Goal: Task Accomplishment & Management: Manage account settings

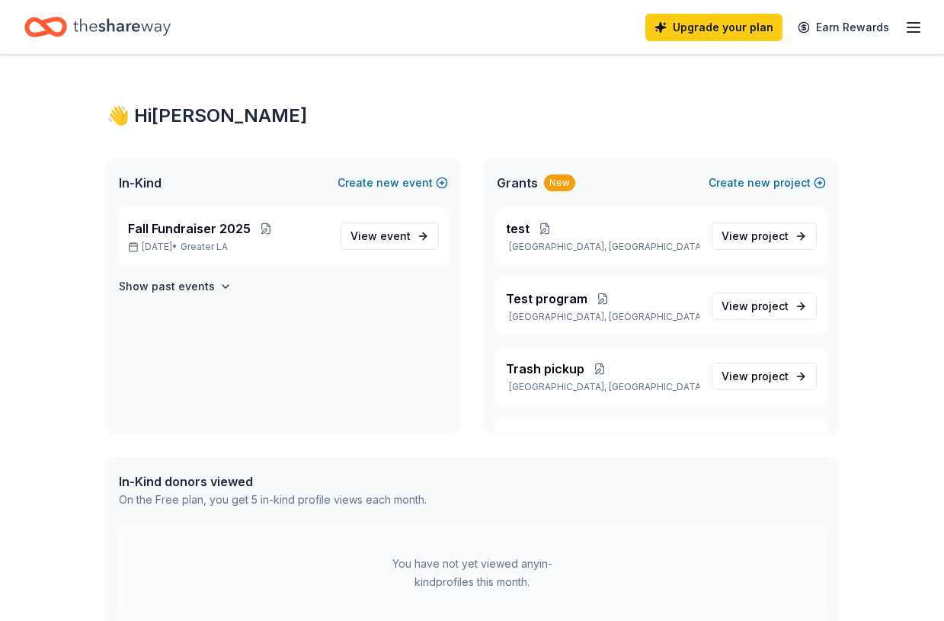
click at [912, 36] on icon "button" at bounding box center [914, 27] width 18 height 18
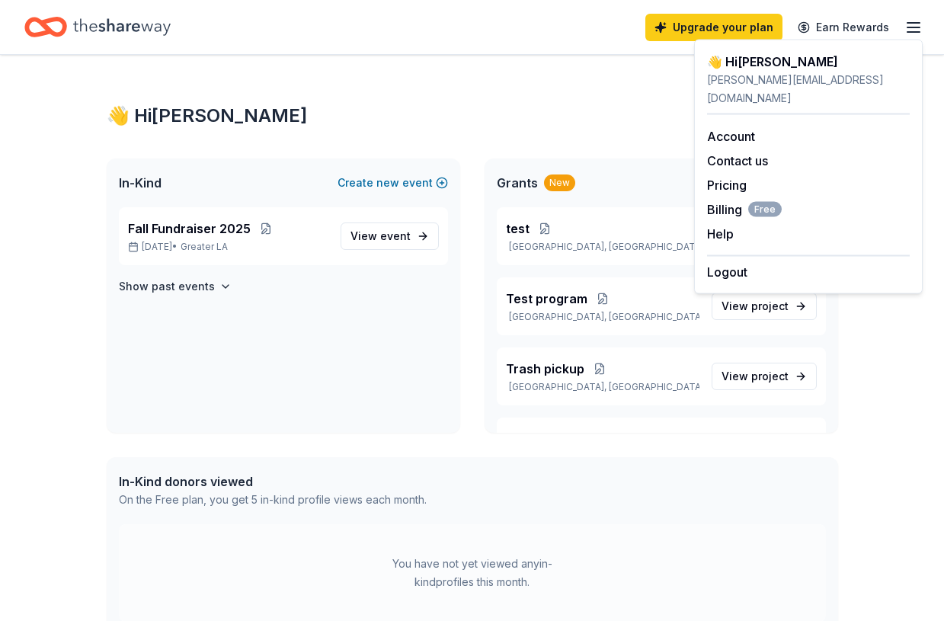
click at [749, 255] on div "Logout" at bounding box center [808, 268] width 203 height 26
click at [730, 263] on button "Logout" at bounding box center [727, 272] width 40 height 18
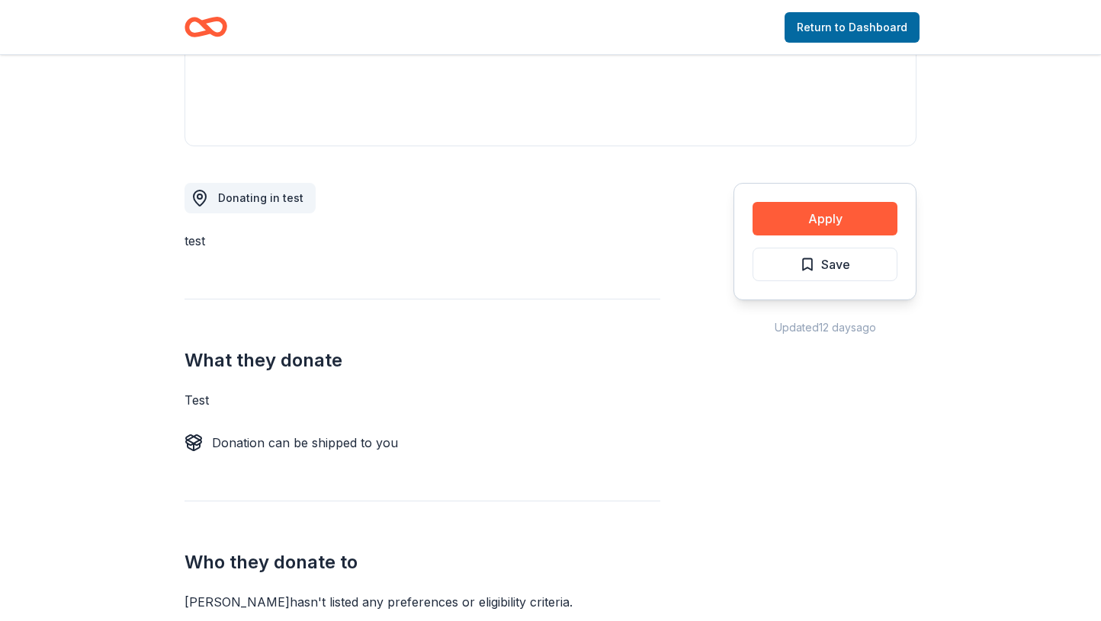
scroll to position [334, 0]
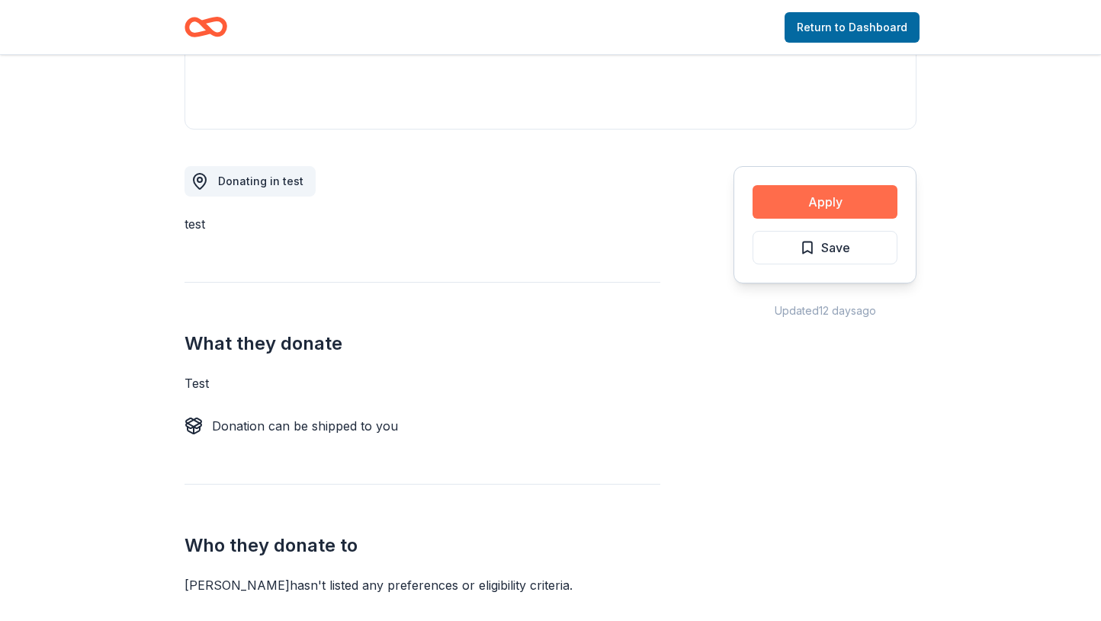
click at [839, 210] on button "Apply" at bounding box center [824, 202] width 145 height 34
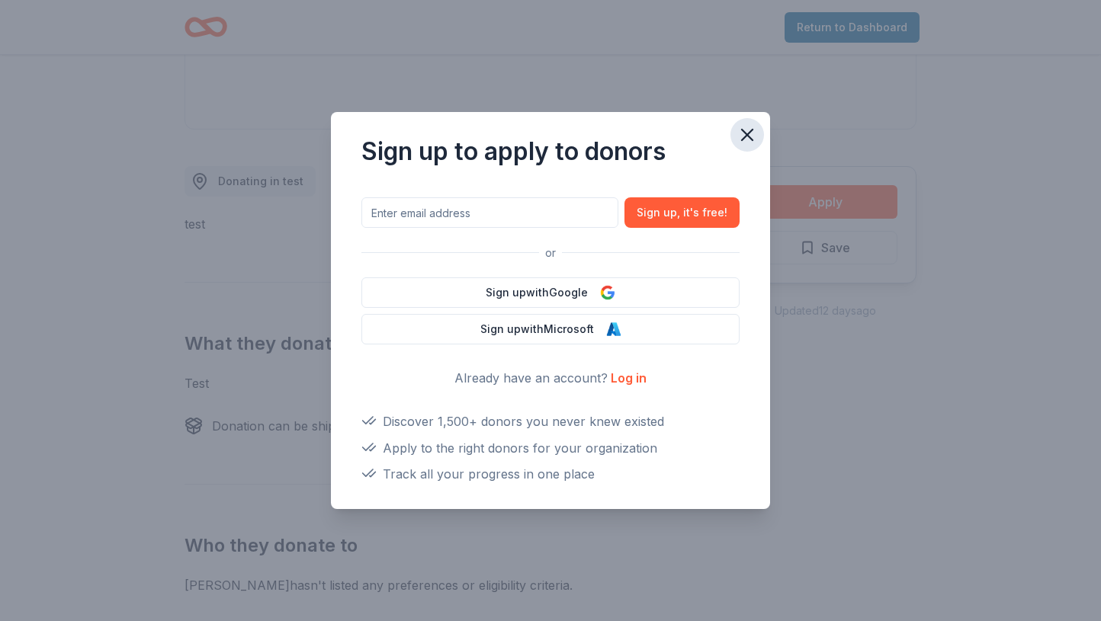
click at [743, 139] on icon "button" at bounding box center [746, 134] width 21 height 21
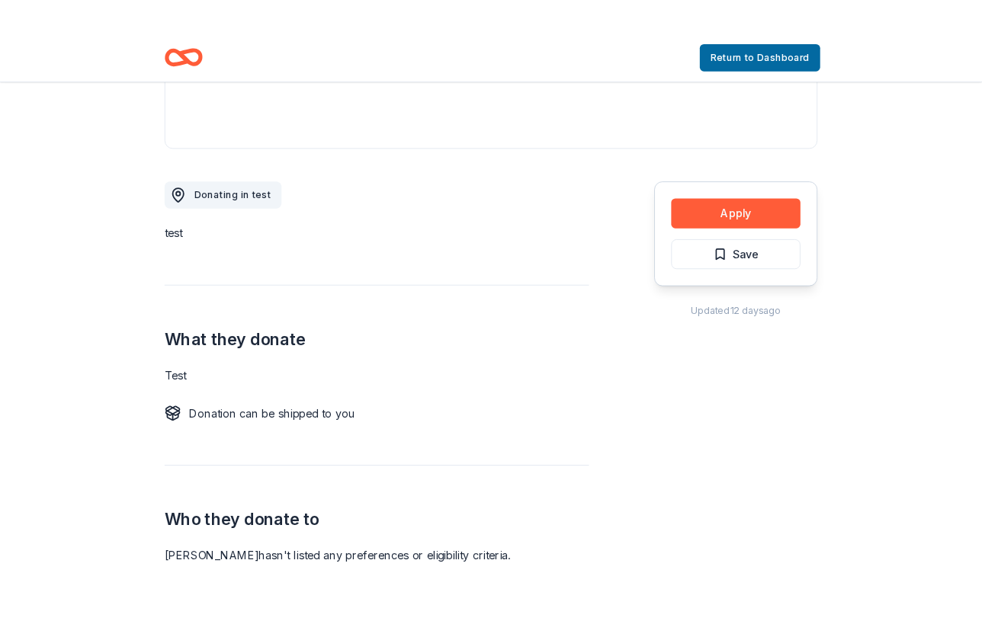
scroll to position [0, 0]
